Goal: Understand process/instructions: Learn about a topic

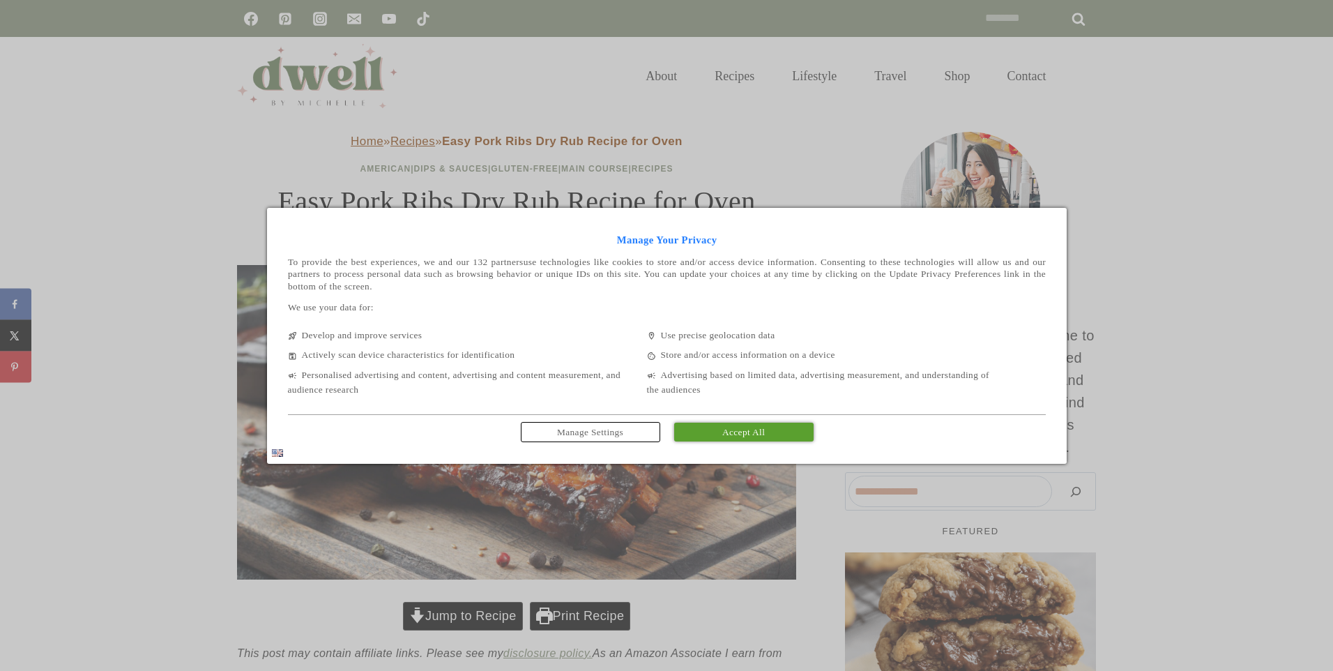
click at [611, 434] on span "Manage Settings" at bounding box center [590, 432] width 66 height 10
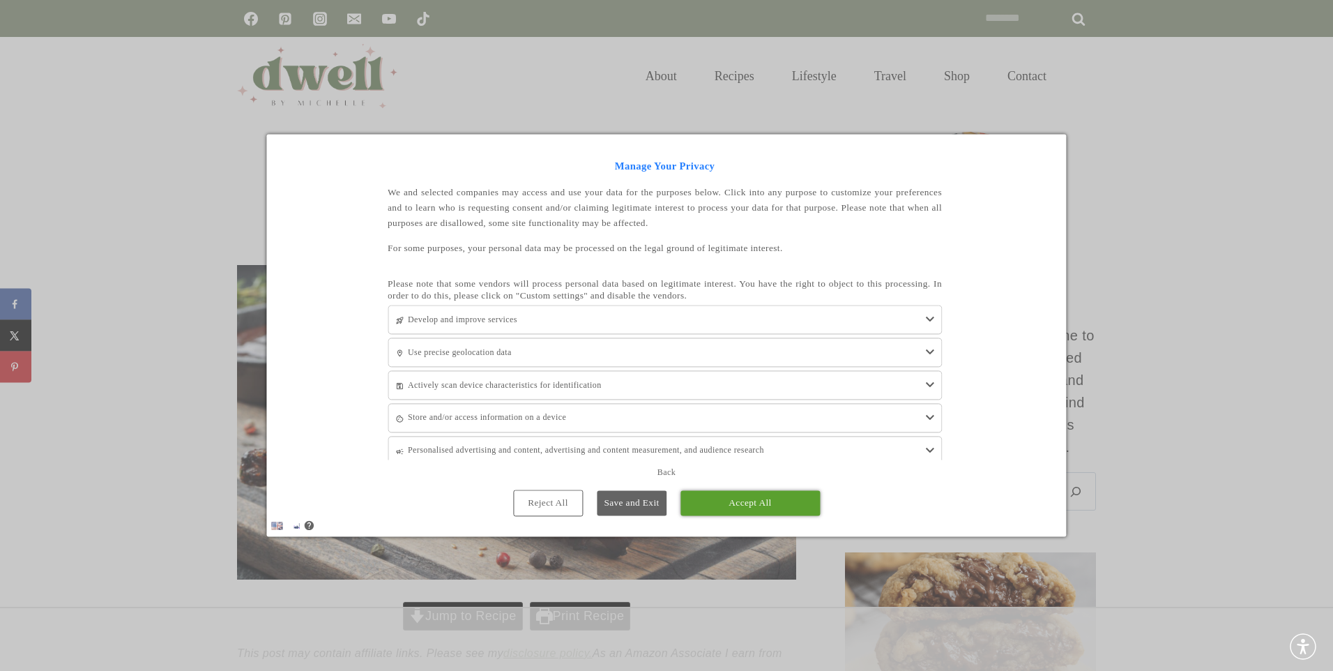
click at [534, 511] on link "Reject All" at bounding box center [548, 503] width 70 height 26
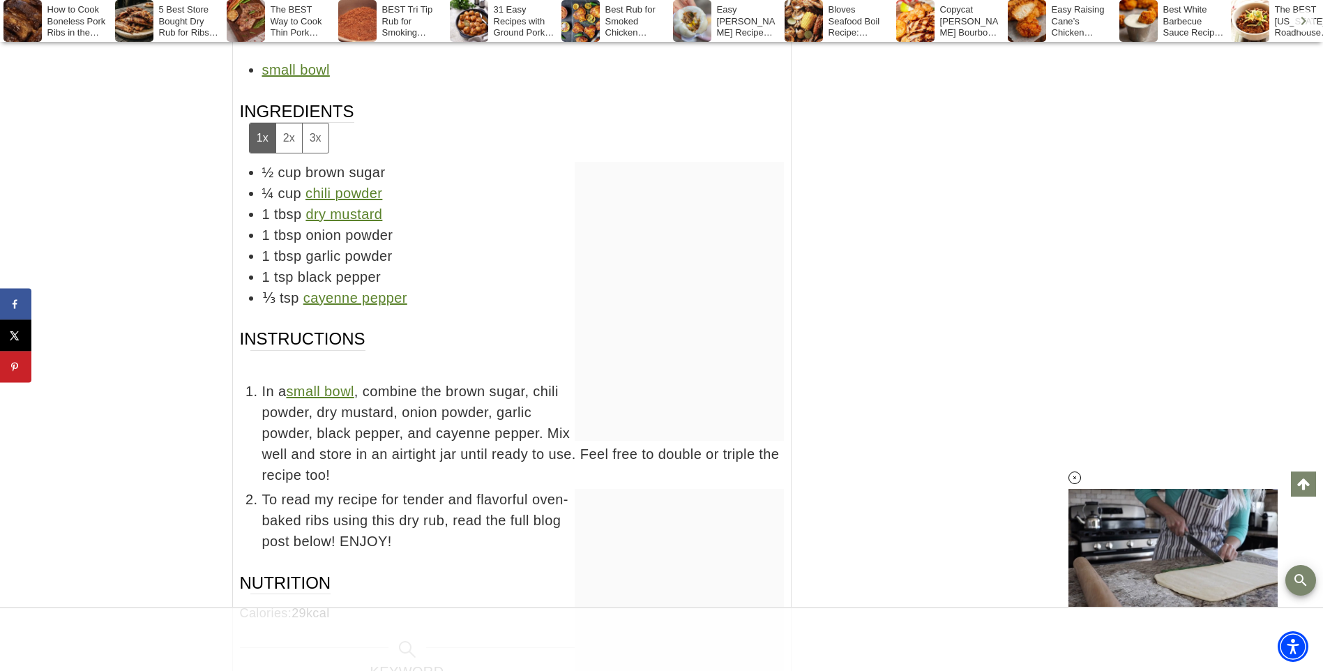
scroll to position [4391, 0]
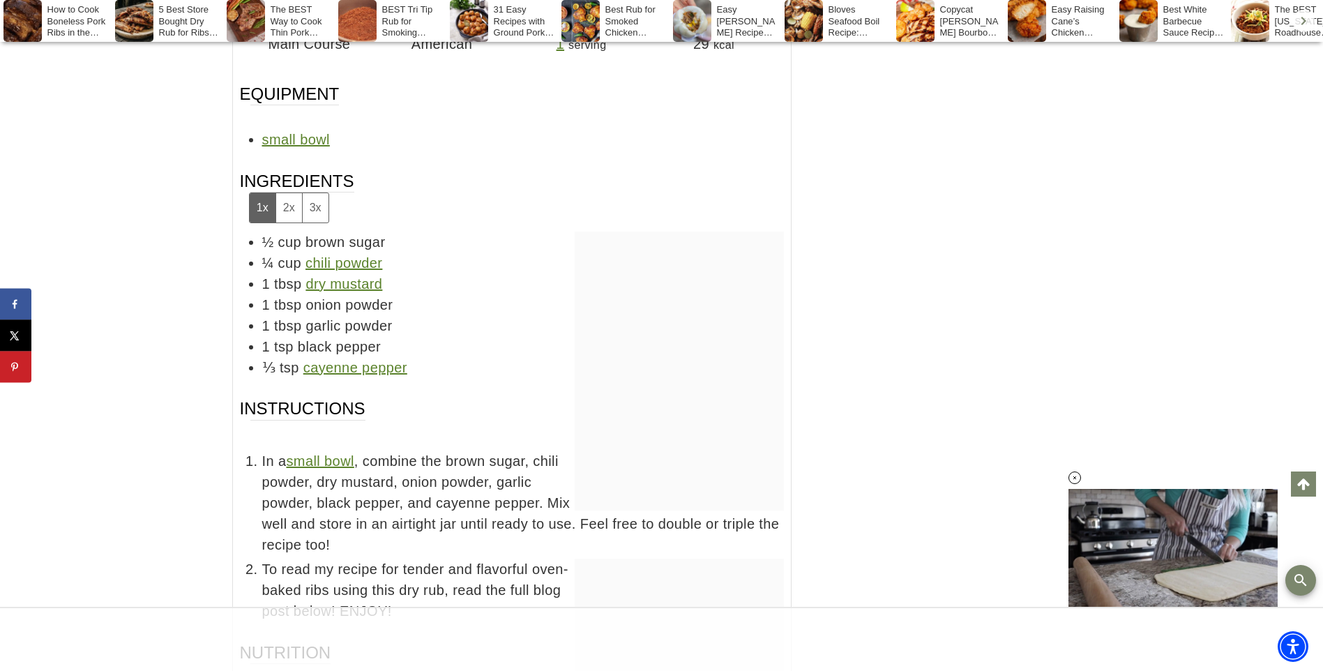
click at [290, 206] on button "2x" at bounding box center [288, 207] width 26 height 29
click at [259, 209] on button "1x" at bounding box center [263, 207] width 26 height 29
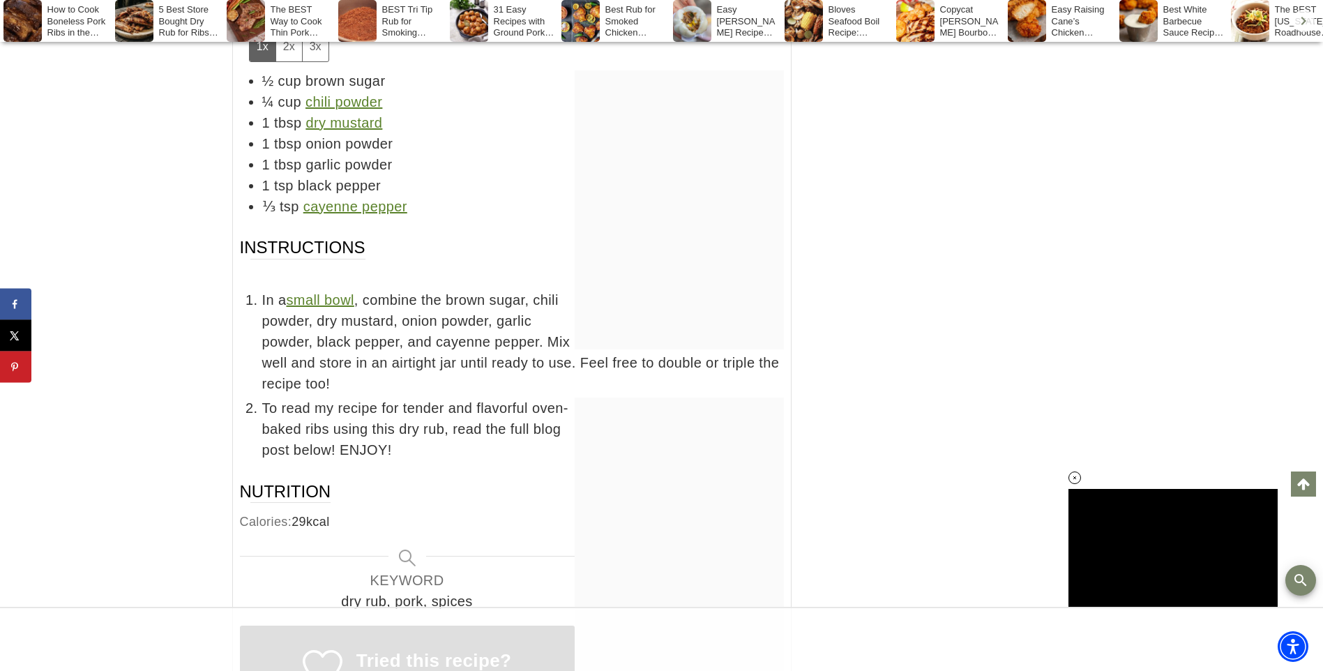
scroll to position [4482, 0]
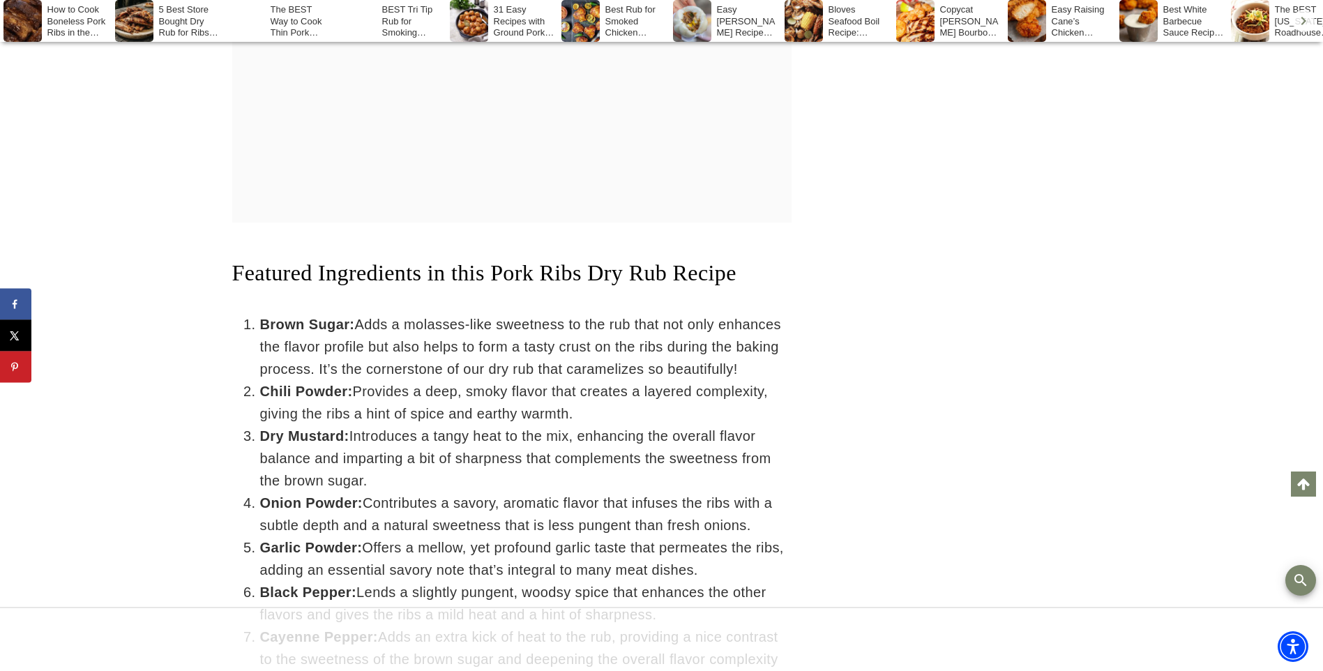
scroll to position [3060, 0]
